Goal: Check status

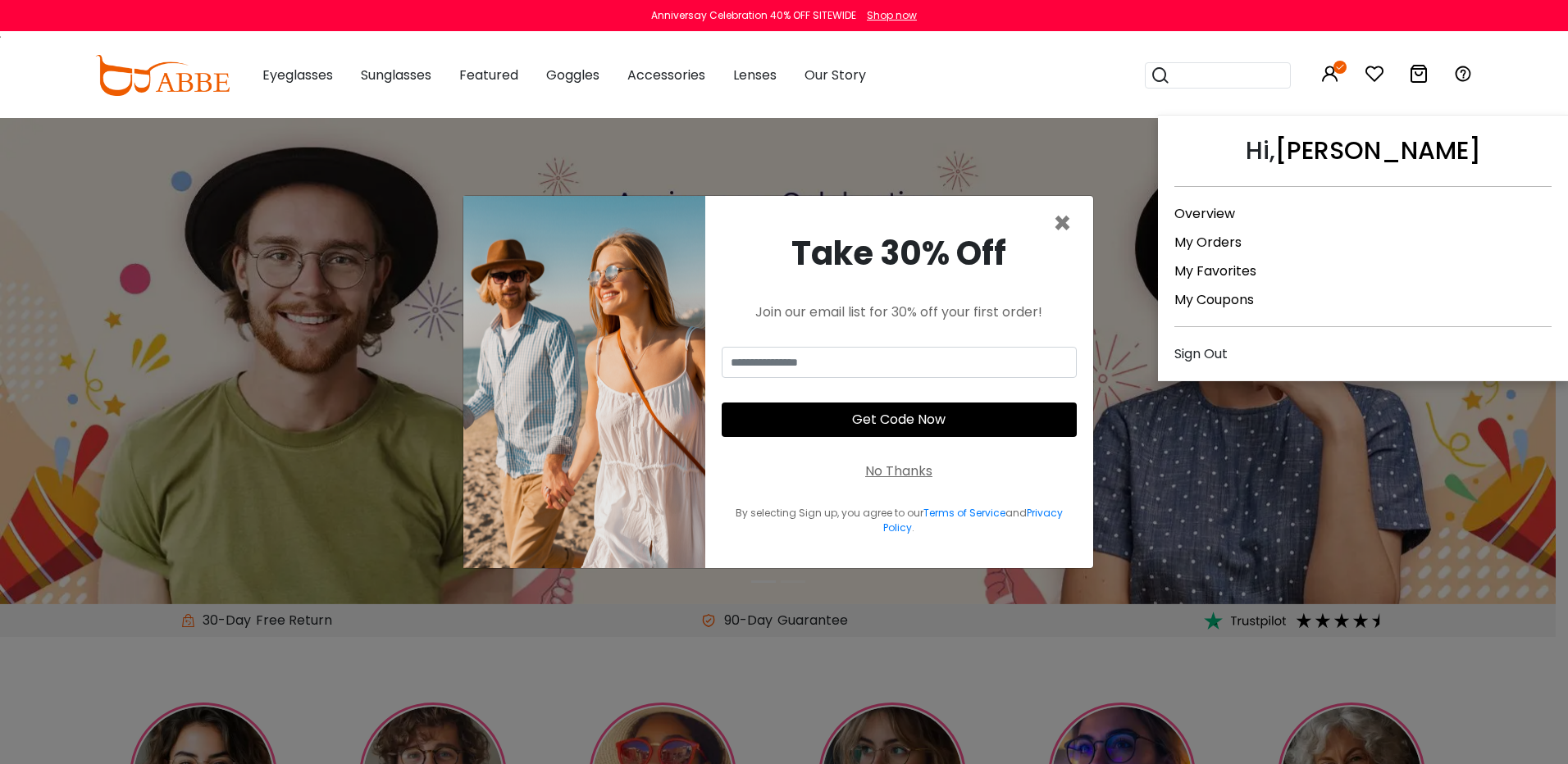
click at [1333, 72] on icon at bounding box center [1330, 74] width 20 height 20
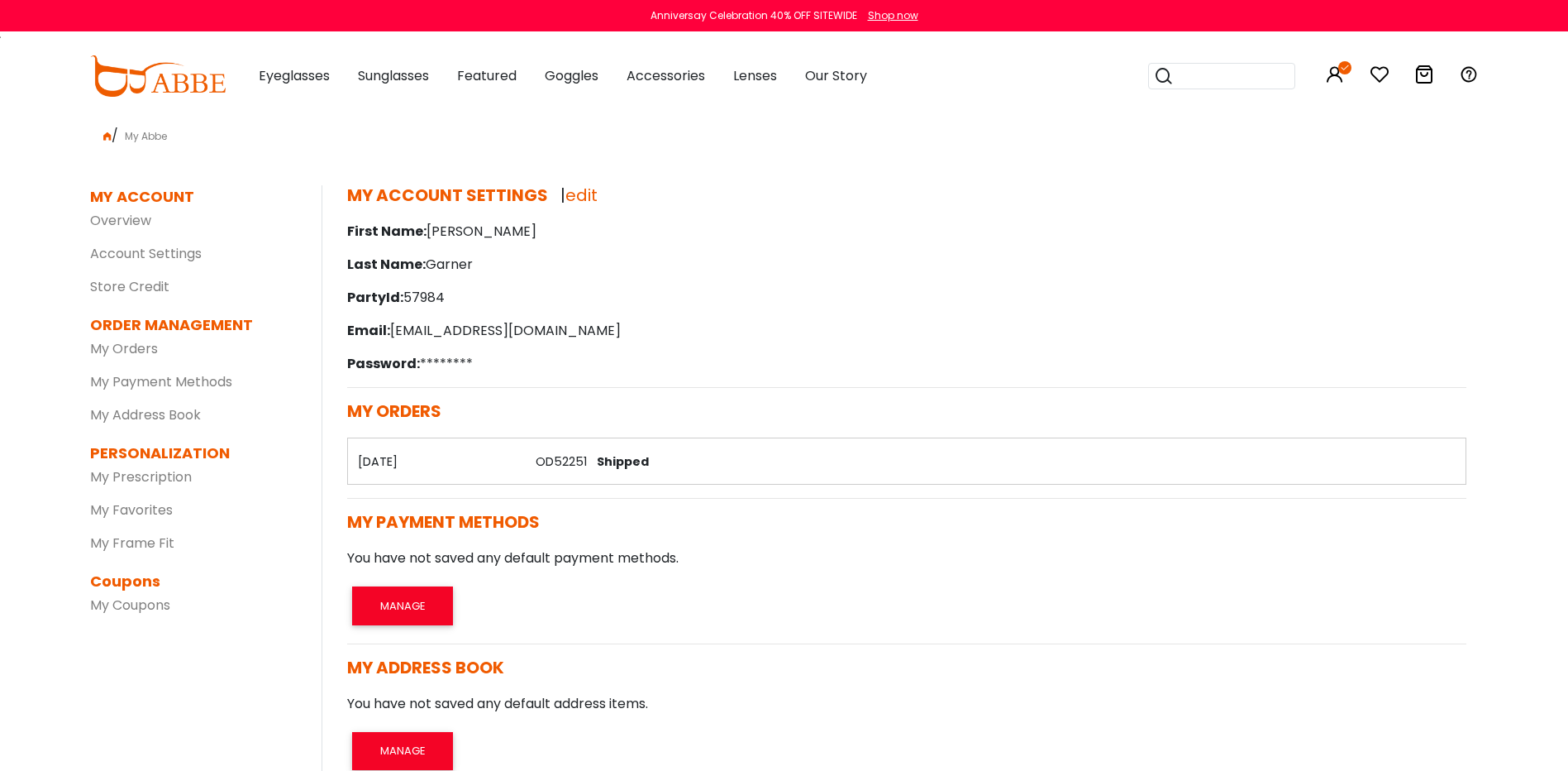
click at [562, 456] on link "OD52251" at bounding box center [561, 462] width 51 height 16
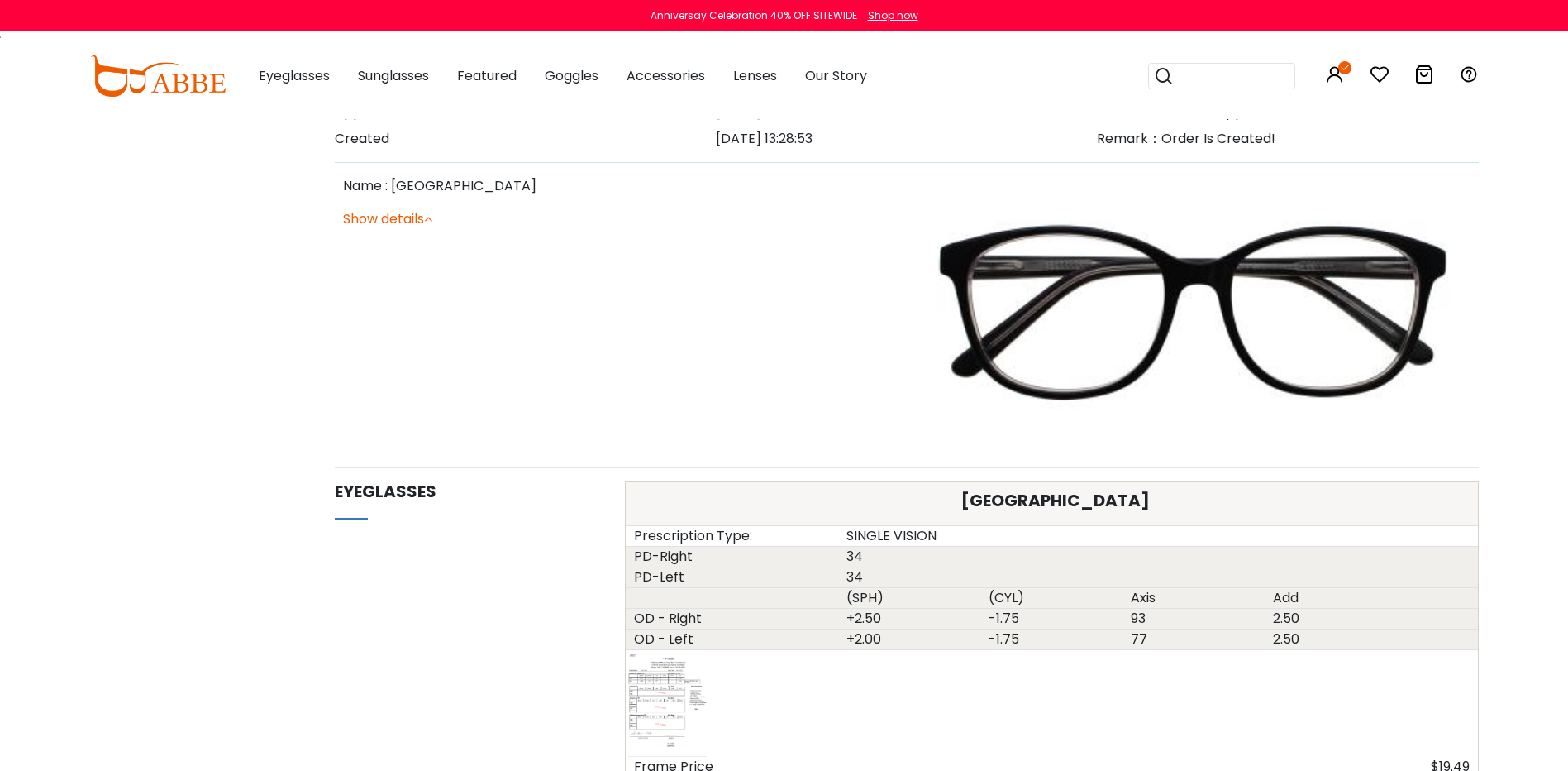
scroll to position [745, 0]
